Goal: Use online tool/utility: Use online tool/utility

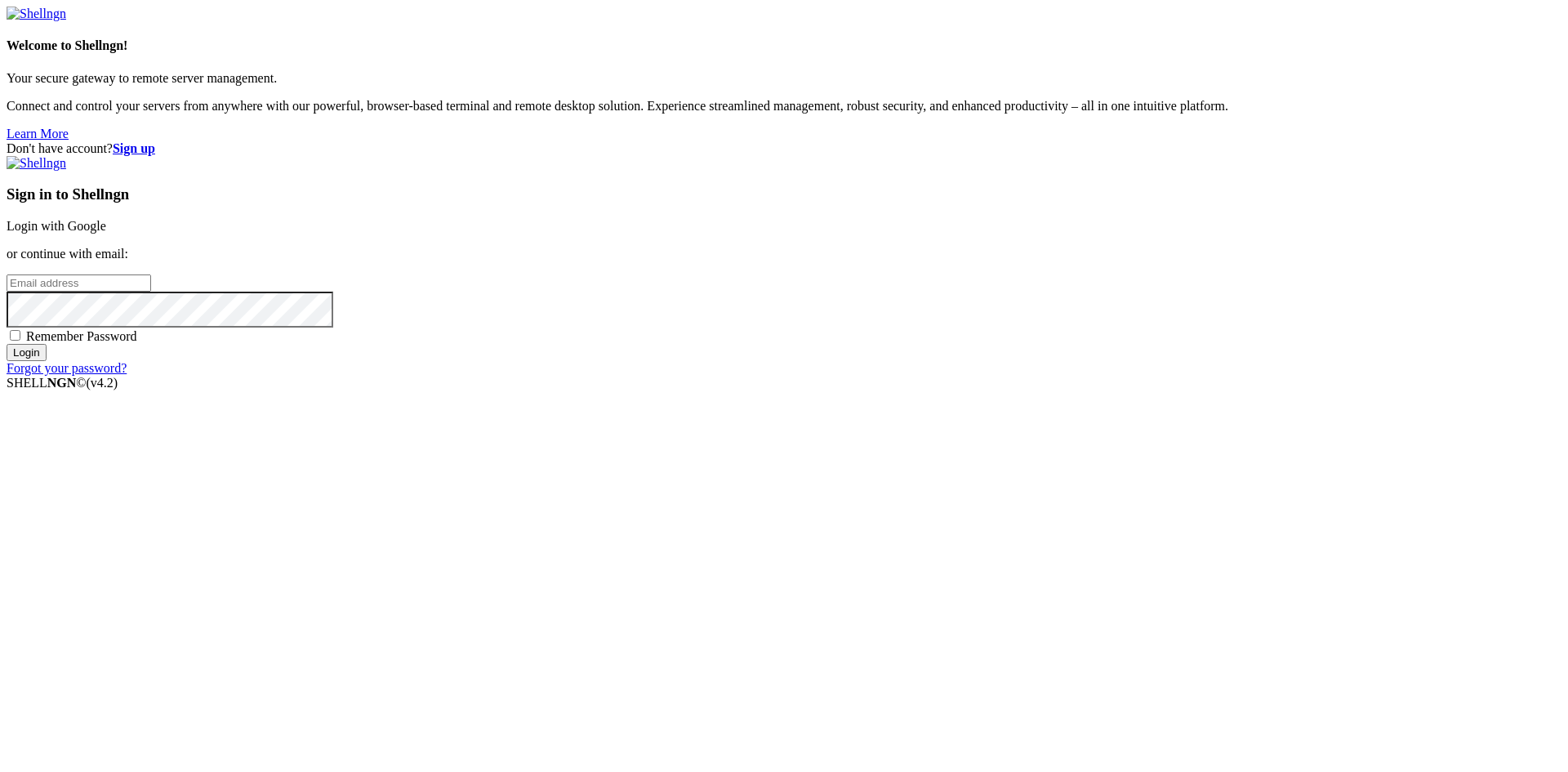
type input "[EMAIL_ADDRESS][DOMAIN_NAME]"
click at [137, 343] on span "Remember Password" at bounding box center [82, 336] width 111 height 14
click at [20, 341] on input "Remember Password" at bounding box center [15, 336] width 11 height 11
checkbox input "true"
click at [46, 361] on input "Login" at bounding box center [26, 352] width 40 height 17
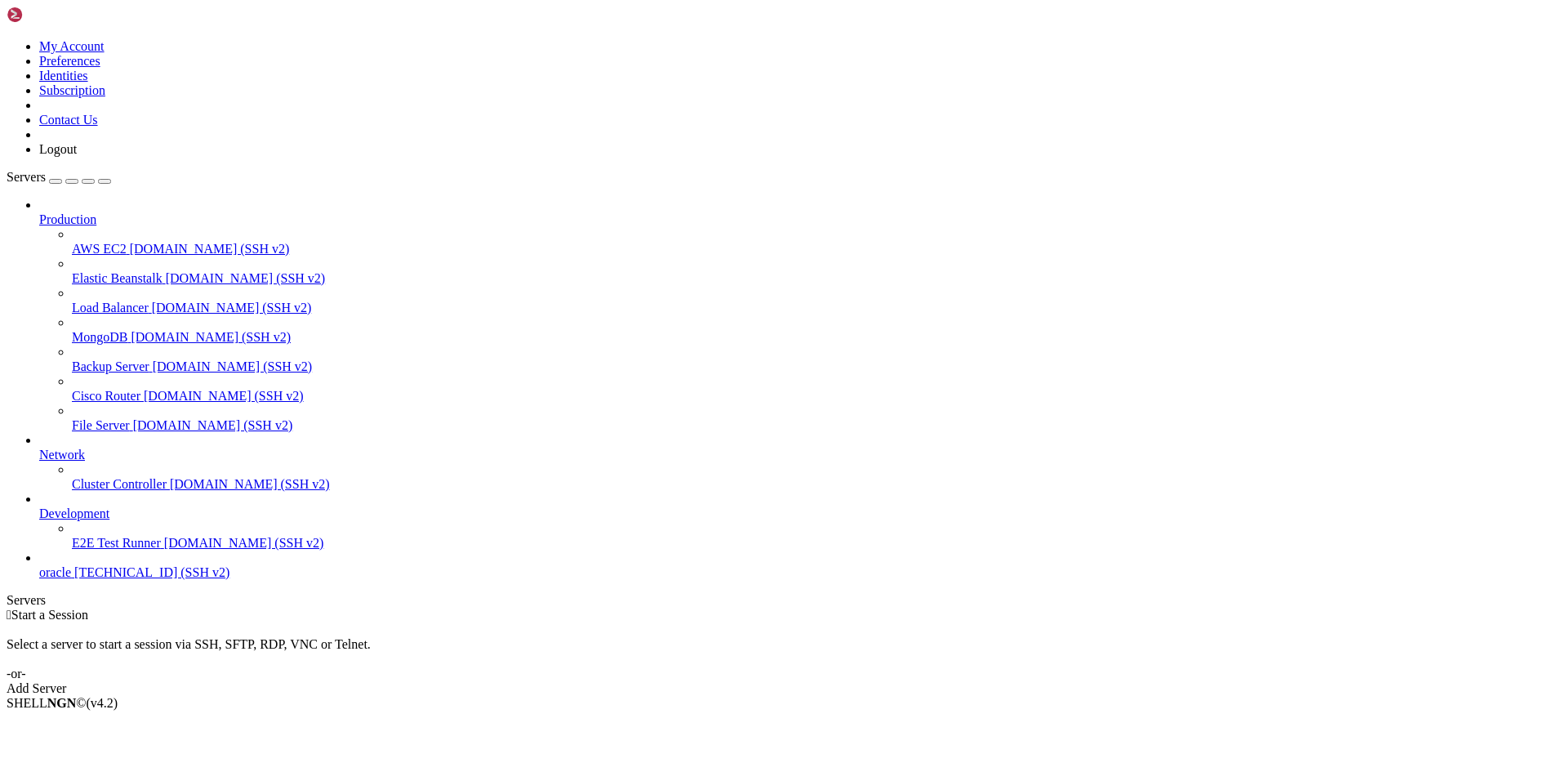
click at [95, 579] on span "[TECHNICAL_ID] (SSH v2)" at bounding box center [152, 572] width 155 height 14
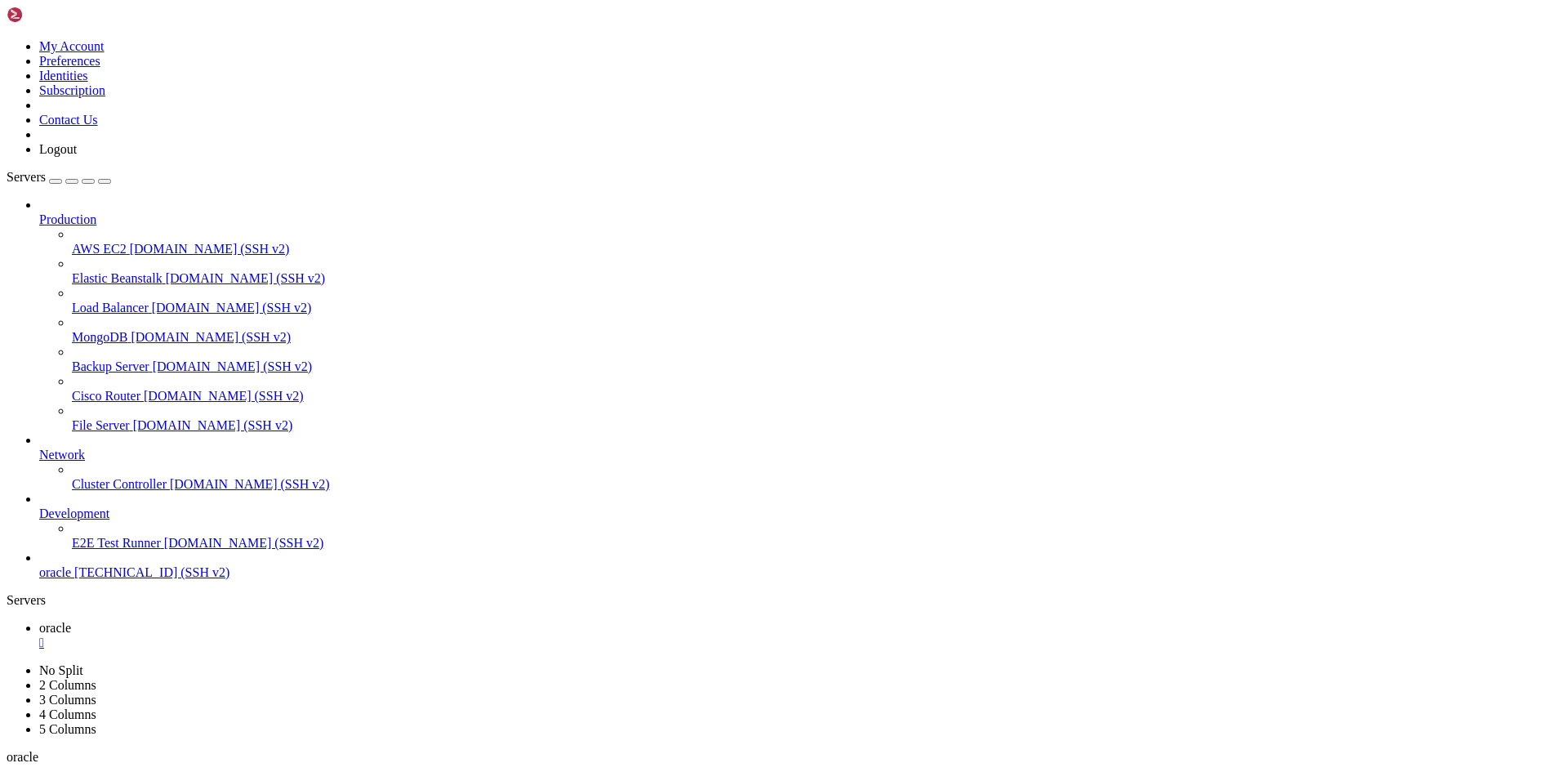
click at [254, 621] on link "oracle " at bounding box center [800, 636] width 1523 height 29
type input "/home/ubuntu"
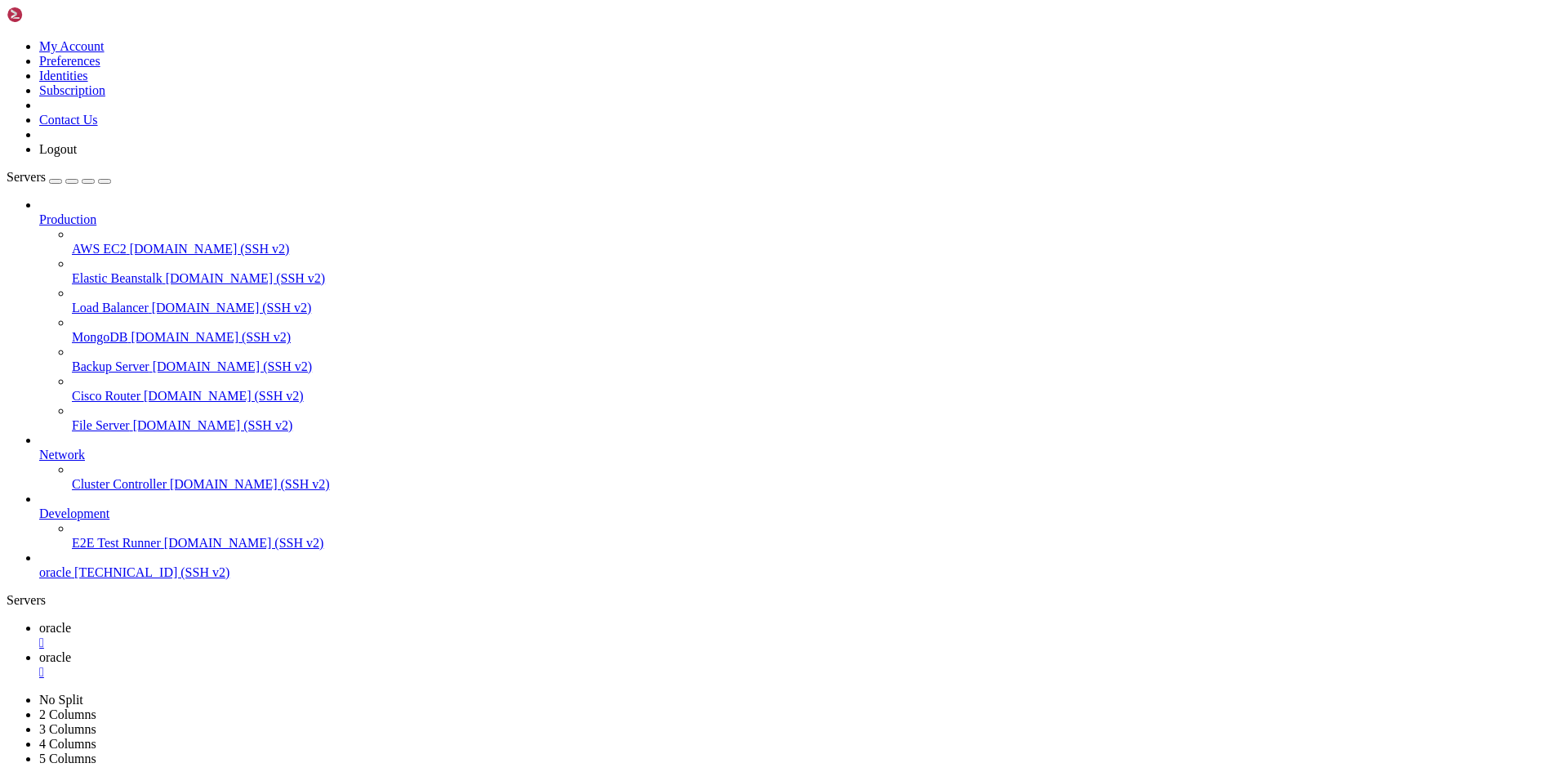
scroll to position [1319, 0]
